Goal: Task Accomplishment & Management: Use online tool/utility

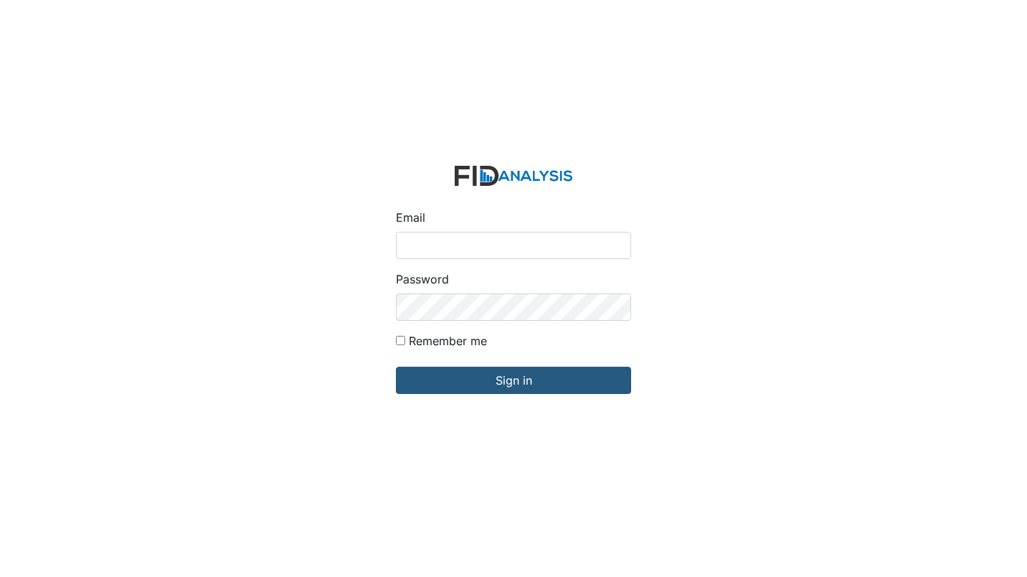
click at [402, 339] on input "Remember me" at bounding box center [400, 340] width 9 height 9
checkbox input "true"
click at [432, 242] on input "Email" at bounding box center [513, 245] width 235 height 27
type input "[EMAIL_ADDRESS][DOMAIN_NAME]"
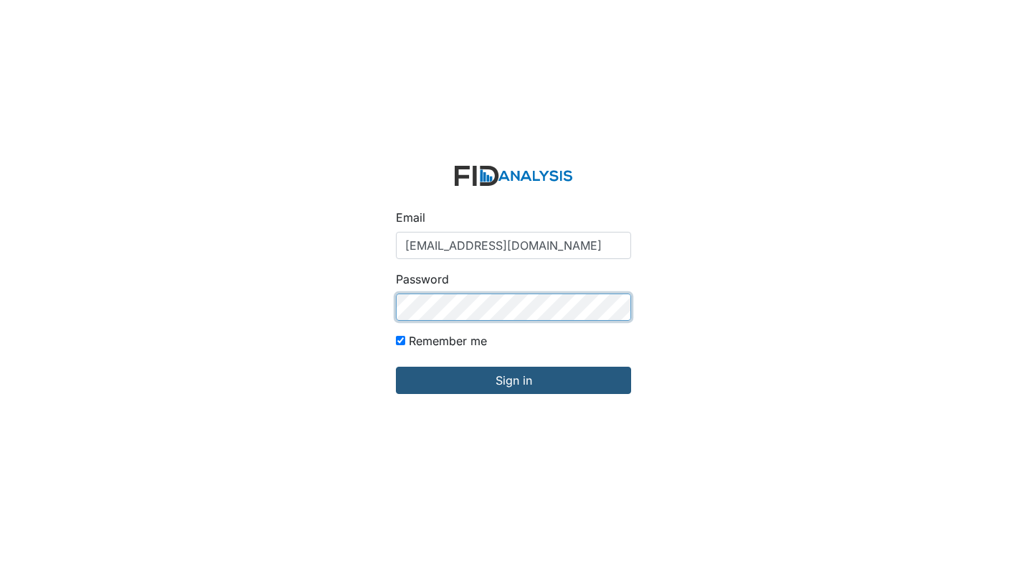
click at [396, 367] on input "Sign in" at bounding box center [513, 380] width 235 height 27
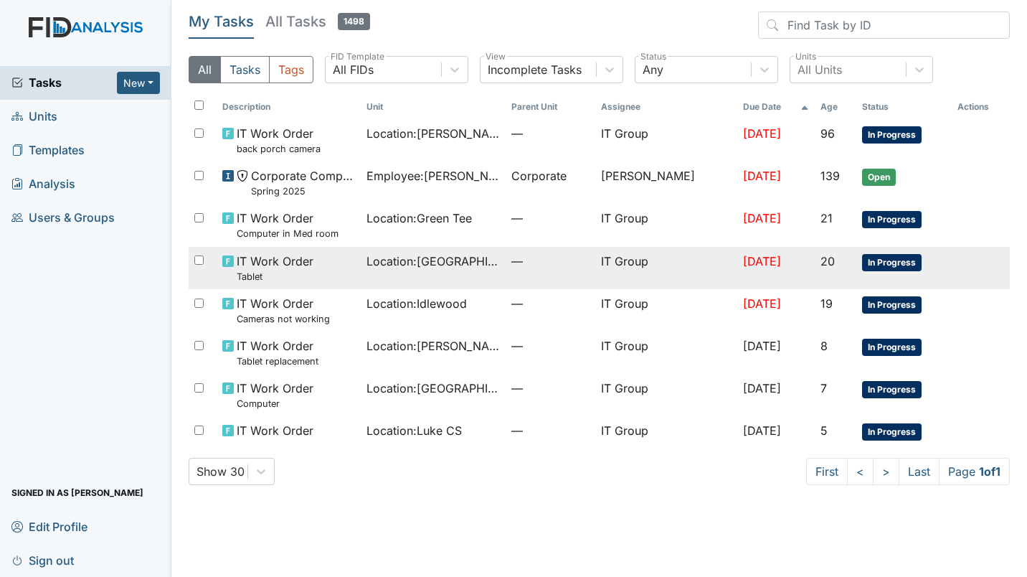
click at [427, 271] on td "Location : [GEOGRAPHIC_DATA]" at bounding box center [433, 268] width 145 height 42
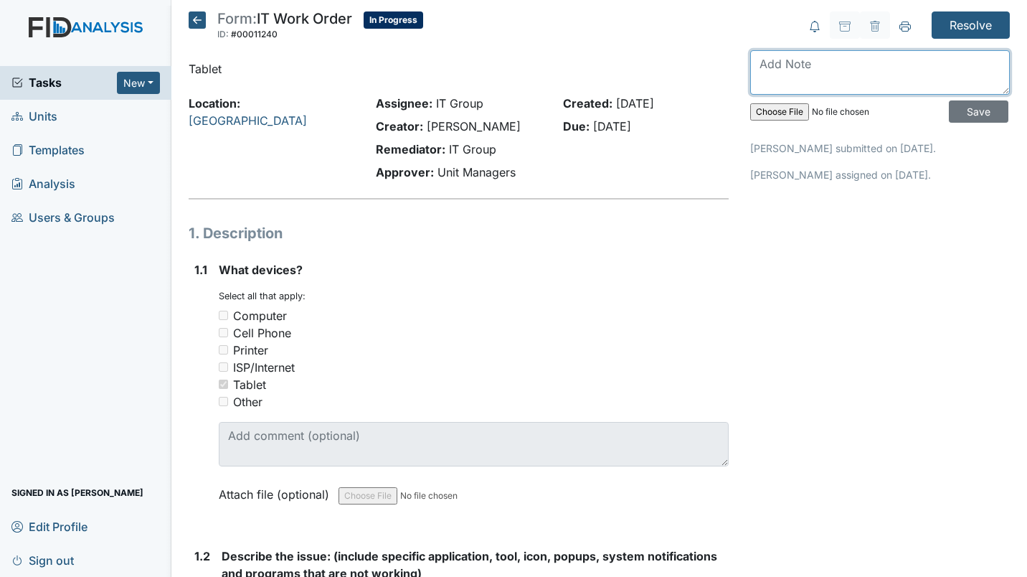
click at [783, 82] on textarea at bounding box center [880, 72] width 260 height 44
type textarea "W"
type textarea "S"
type textarea "Tablet was broken, swapped tablet out with a new one."
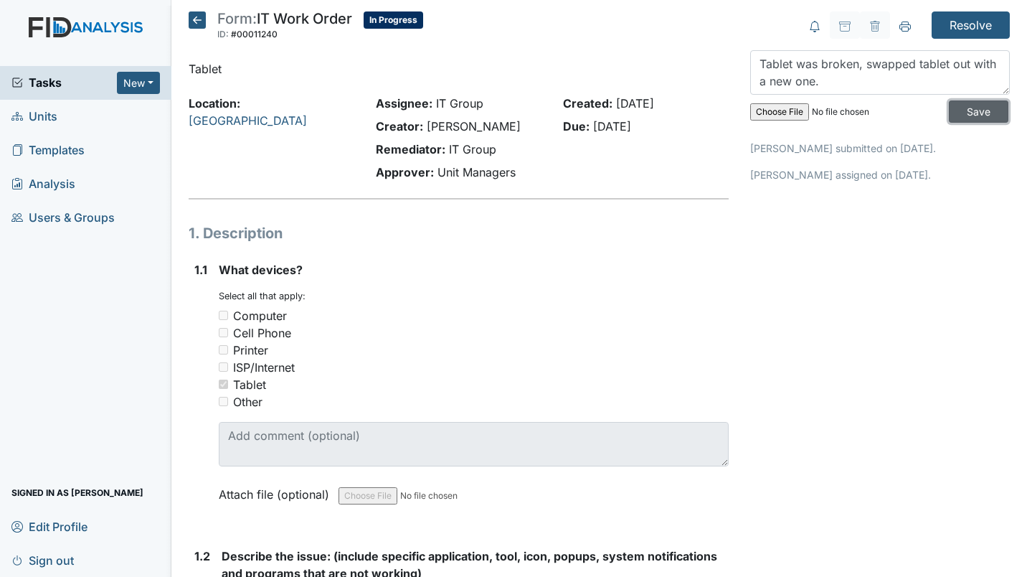
click at [951, 116] on input "Save" at bounding box center [979, 111] width 60 height 22
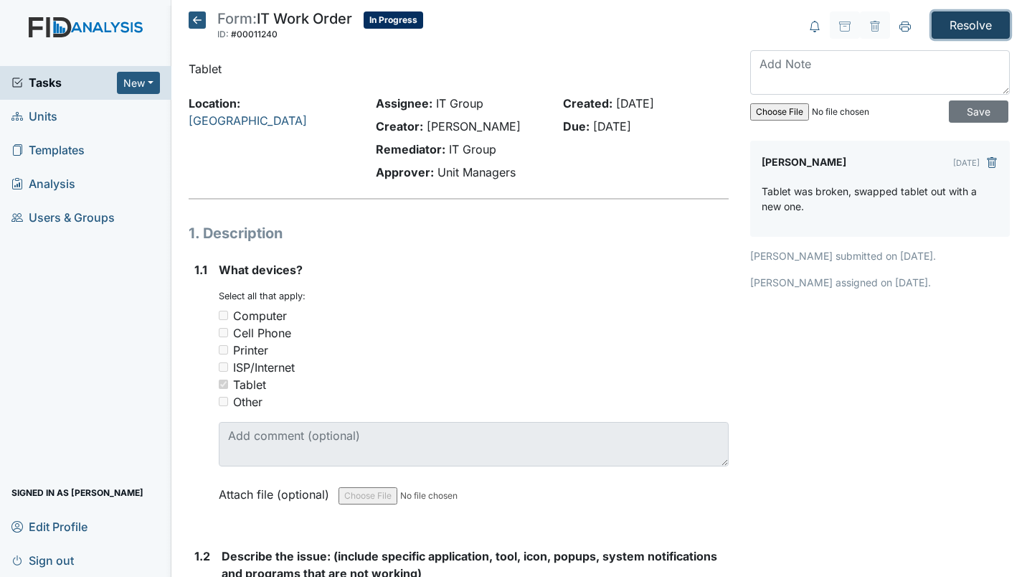
click at [960, 21] on input "Resolve" at bounding box center [971, 24] width 78 height 27
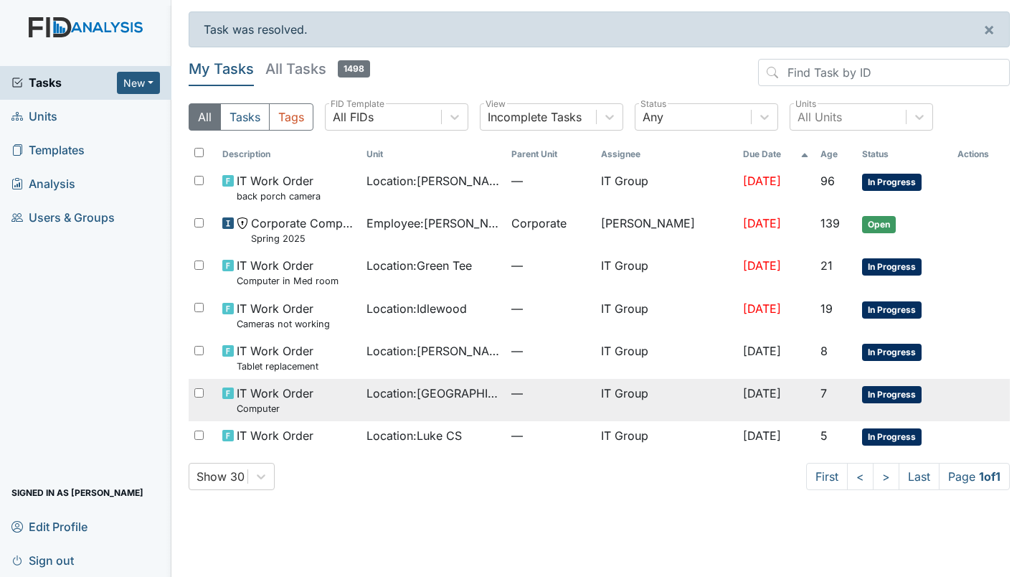
click at [506, 391] on td "Location : Cherry Lane" at bounding box center [433, 400] width 145 height 42
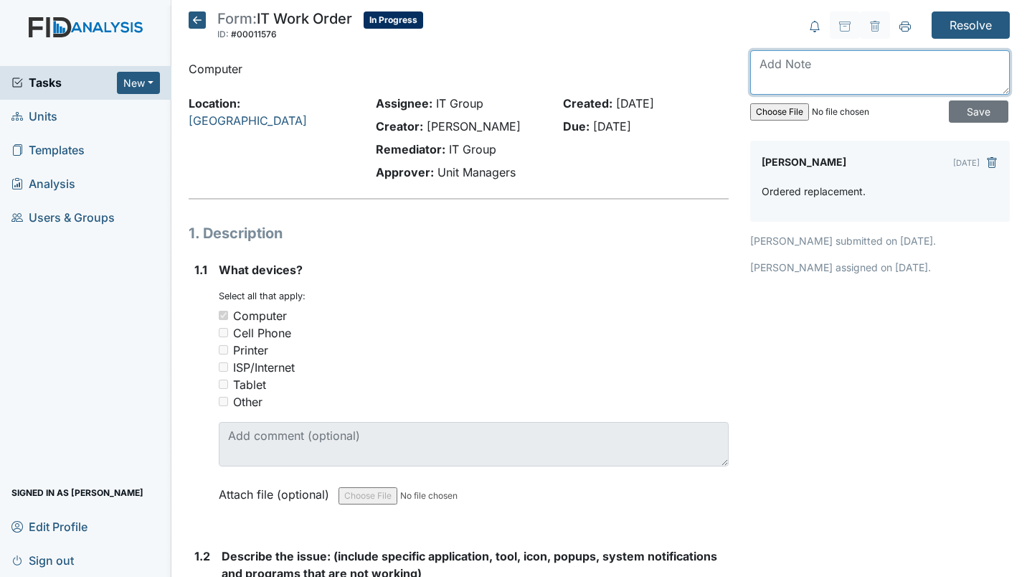
click at [823, 73] on textarea at bounding box center [880, 72] width 260 height 44
type textarea "Setup replacement laptop with new one."
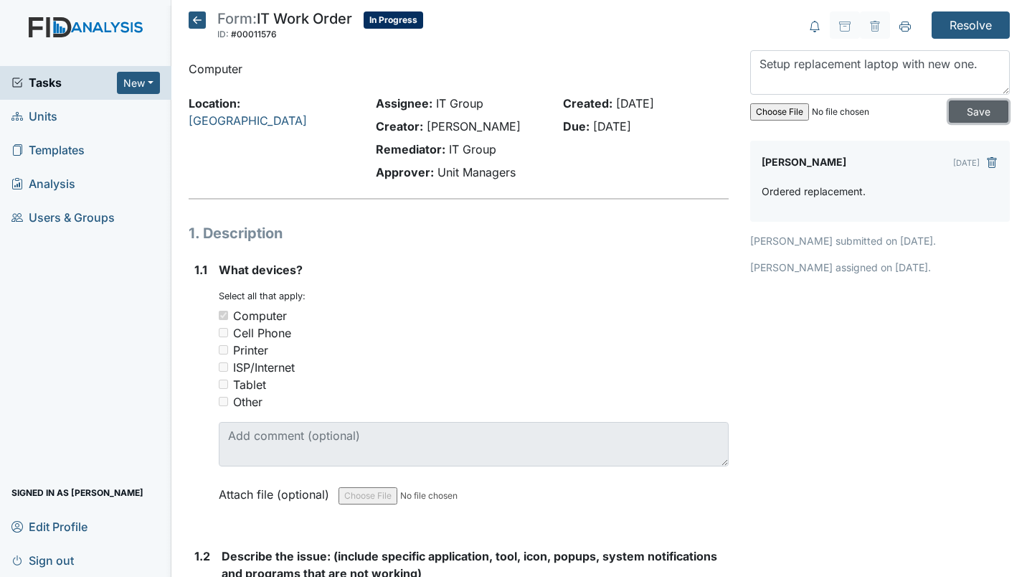
click at [951, 113] on input "Save" at bounding box center [979, 111] width 60 height 22
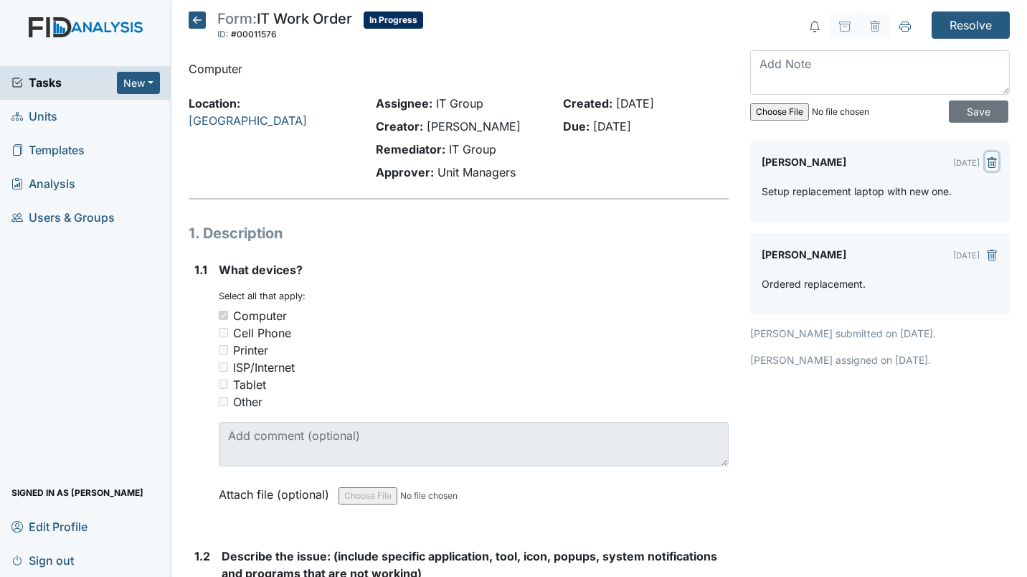
click at [987, 159] on icon "submit" at bounding box center [991, 162] width 9 height 11
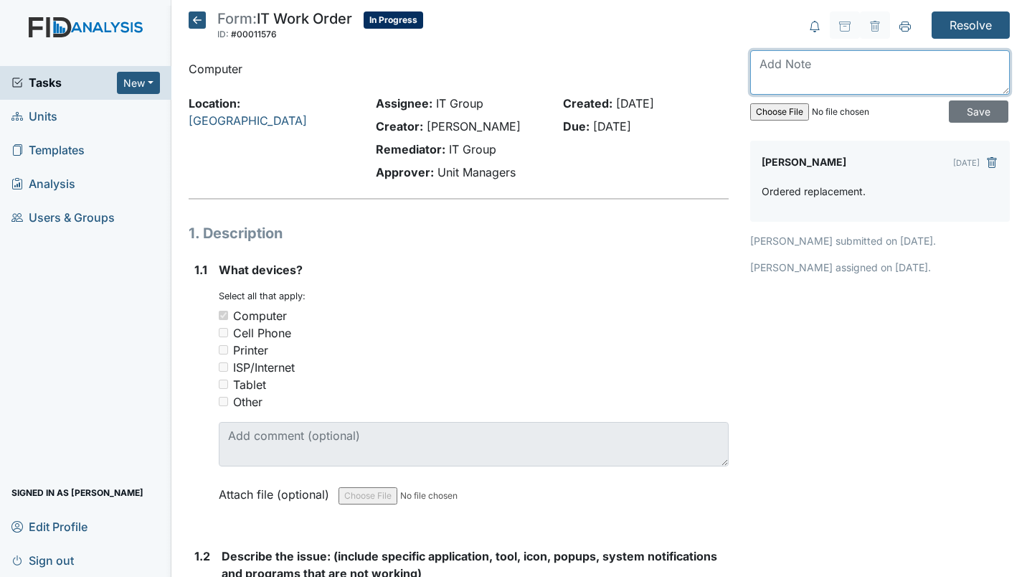
click at [813, 87] on textarea at bounding box center [880, 72] width 260 height 44
type textarea "Swapped laptop onsite with the new one."
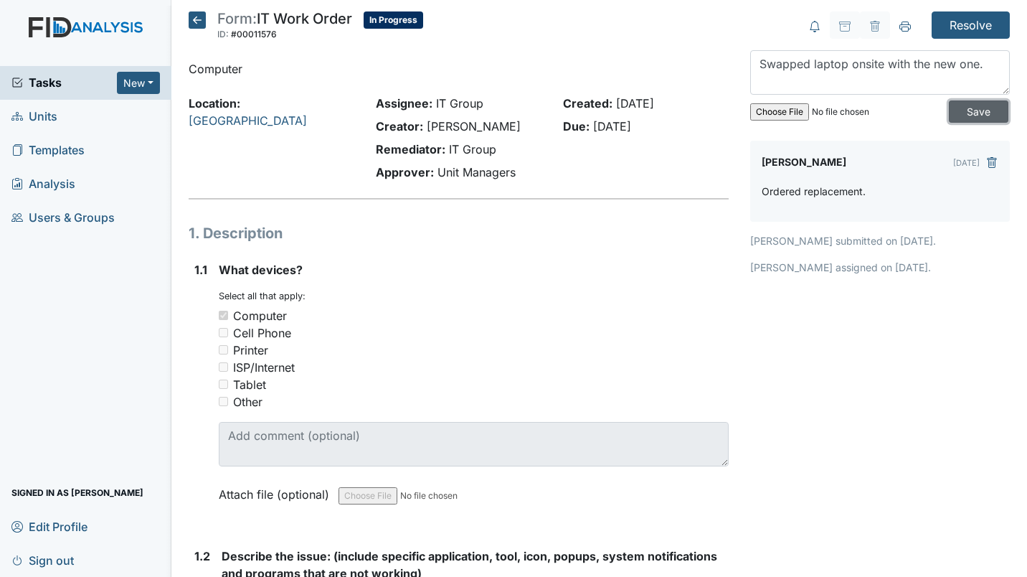
click at [962, 113] on input "Save" at bounding box center [979, 111] width 60 height 22
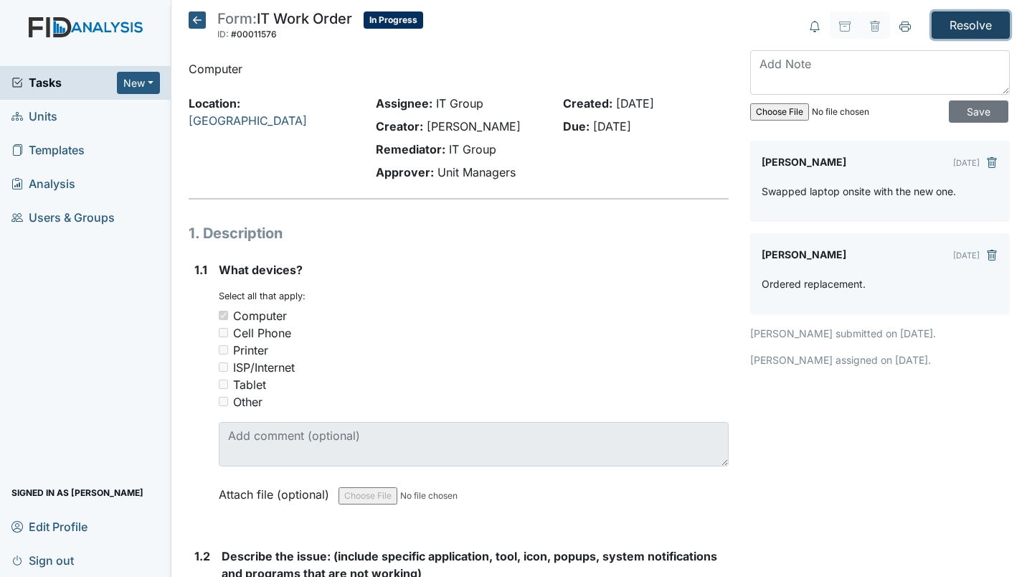
click at [951, 29] on input "Resolve" at bounding box center [971, 24] width 78 height 27
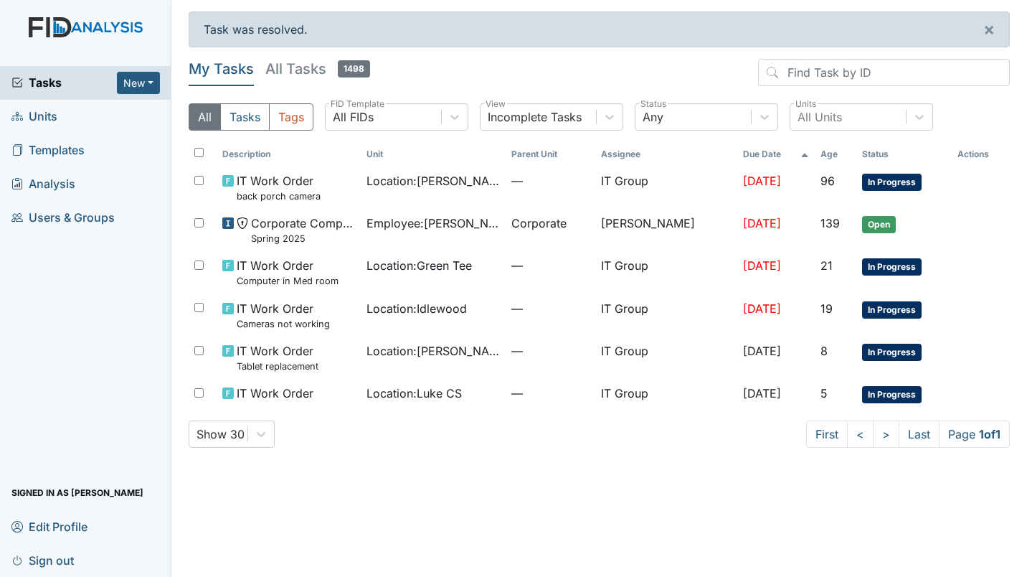
click at [14, 556] on icon at bounding box center [16, 559] width 11 height 11
